Goal: Information Seeking & Learning: Learn about a topic

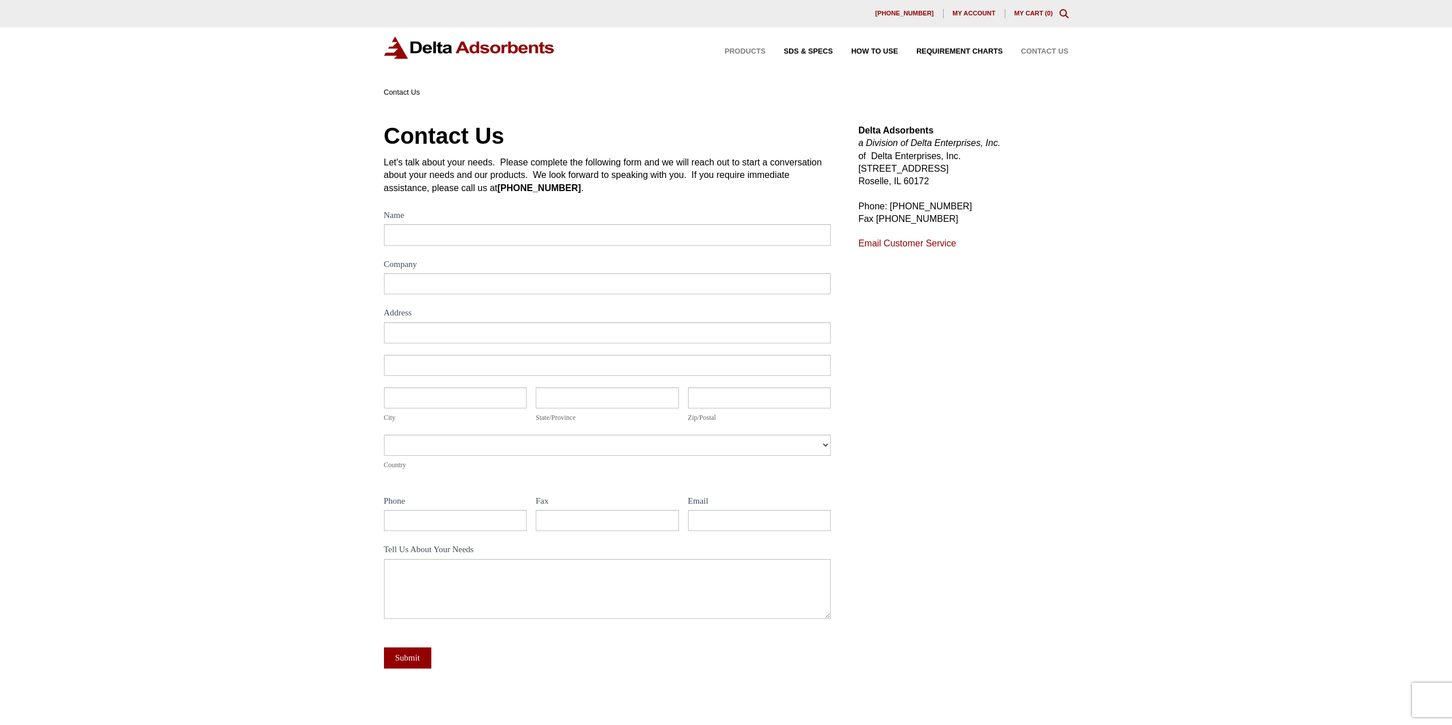
click at [748, 50] on span "Products" at bounding box center [745, 51] width 41 height 7
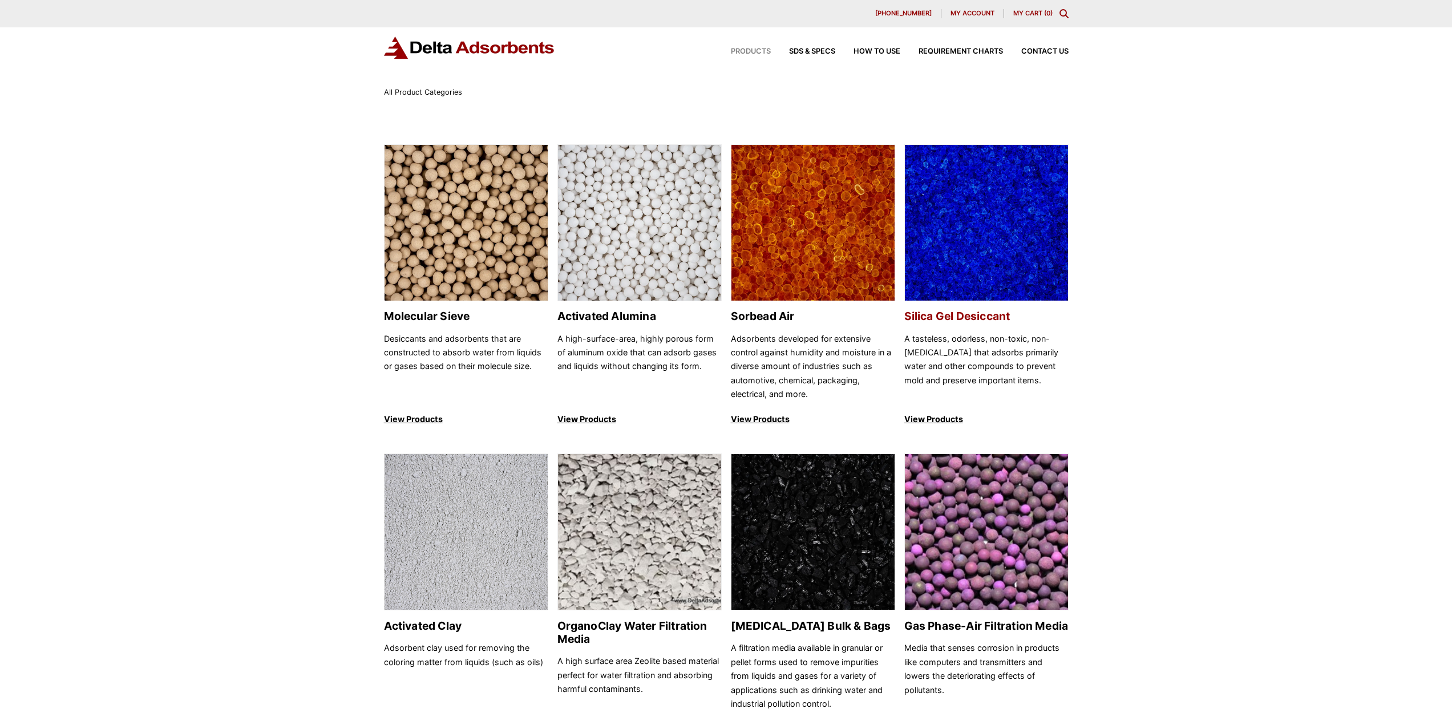
click at [983, 262] on img at bounding box center [986, 223] width 163 height 157
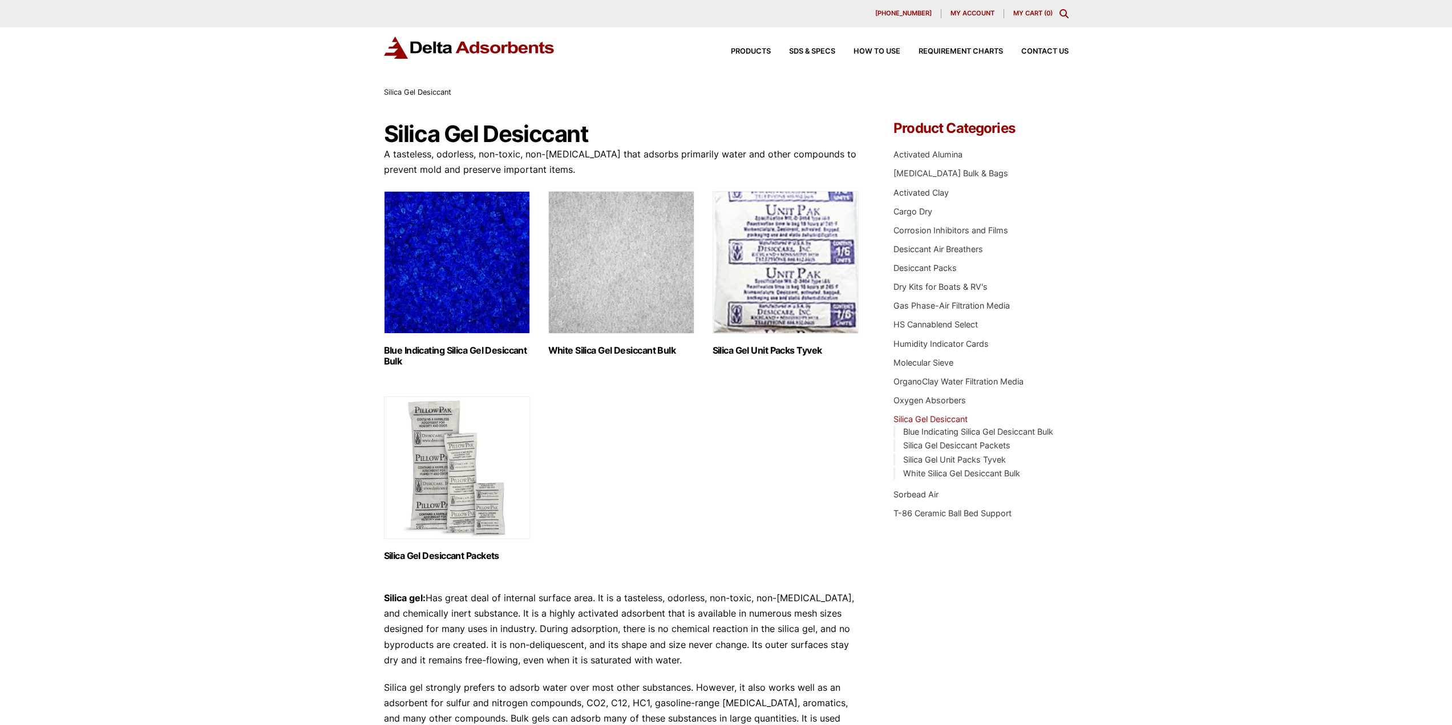
click at [433, 264] on img "Visit product category Blue Indicating Silica Gel Desiccant Bulk" at bounding box center [457, 262] width 146 height 143
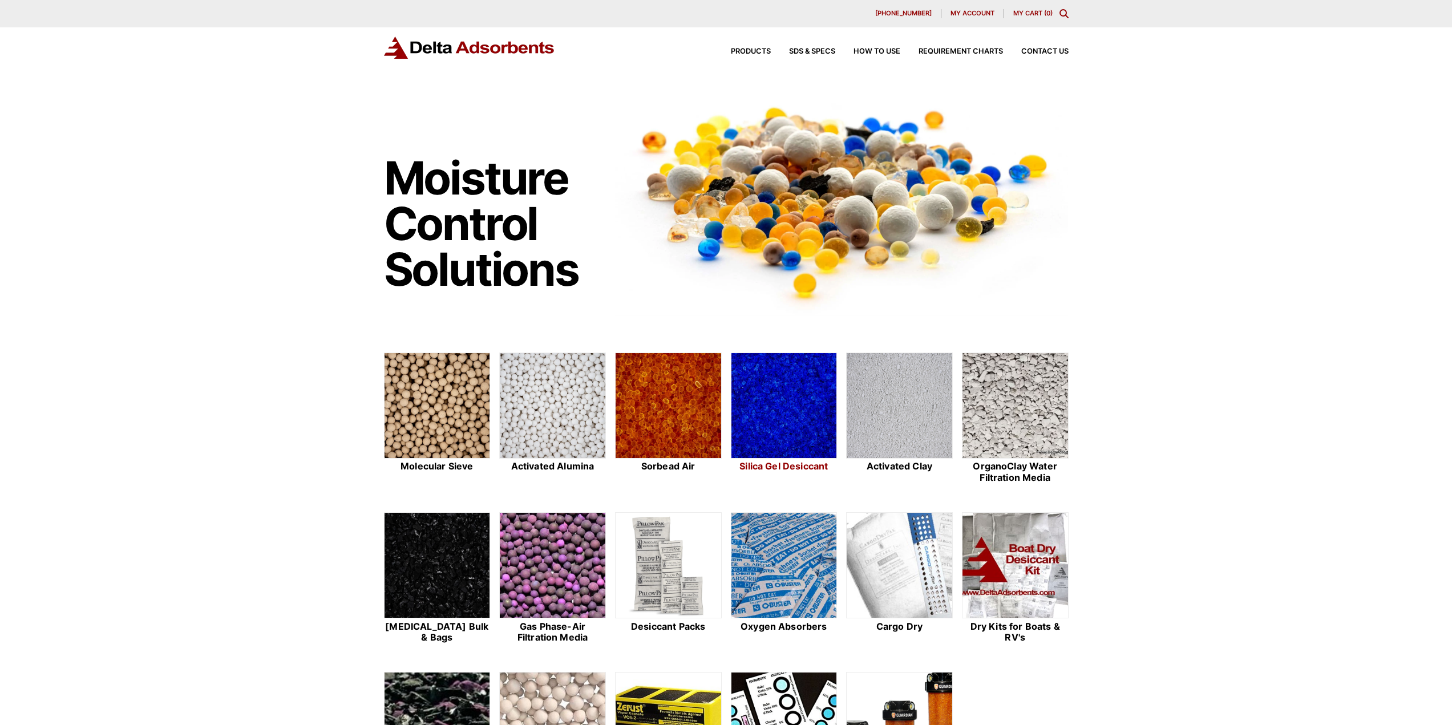
click at [773, 415] on img at bounding box center [785, 406] width 106 height 106
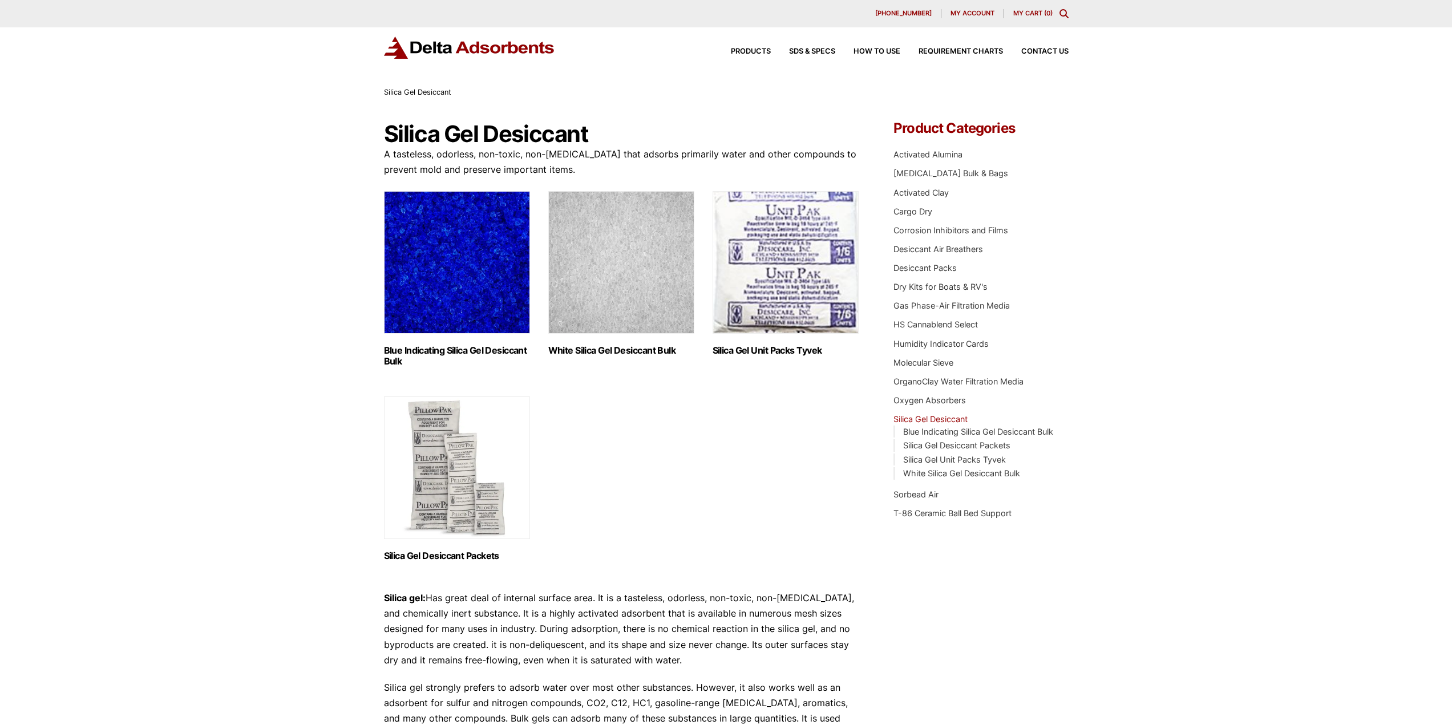
click at [436, 303] on img "Visit product category Blue Indicating Silica Gel Desiccant Bulk" at bounding box center [457, 262] width 146 height 143
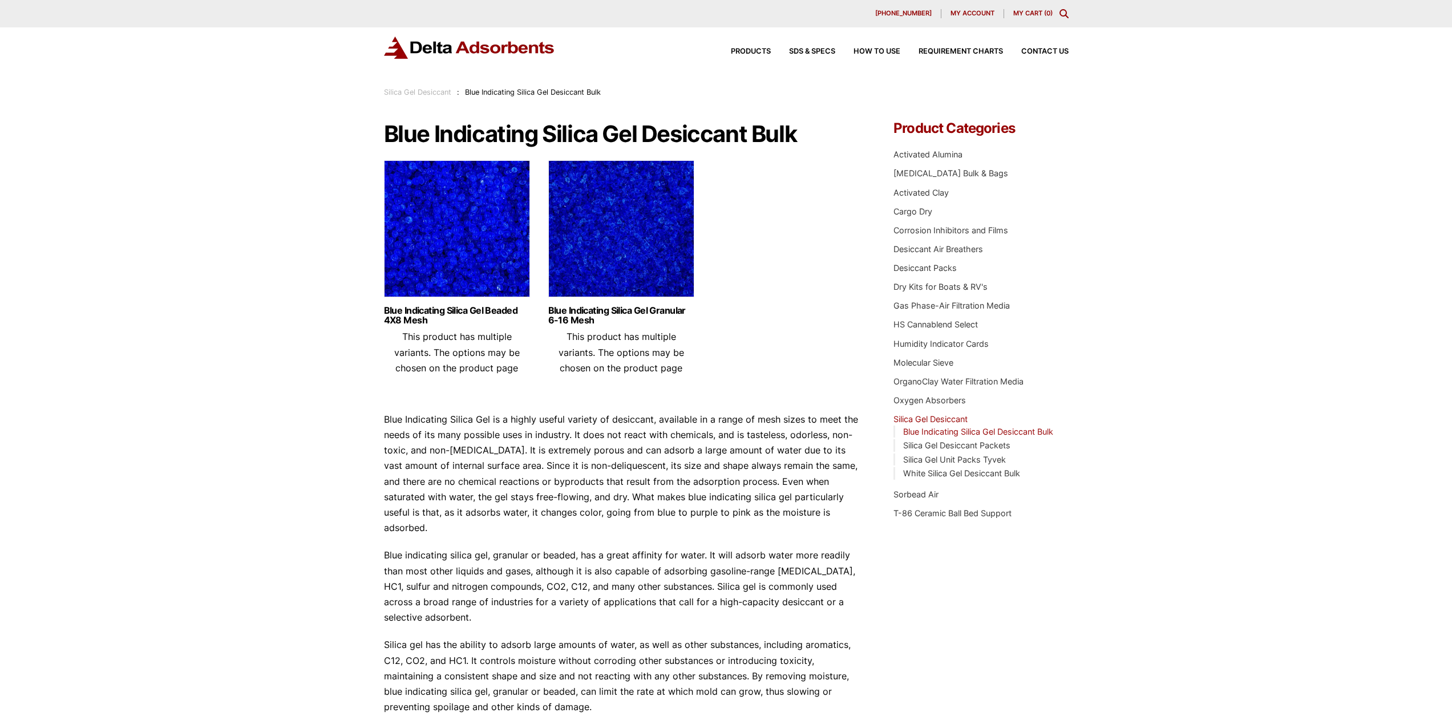
click at [662, 270] on img at bounding box center [621, 231] width 146 height 143
